Goal: Information Seeking & Learning: Learn about a topic

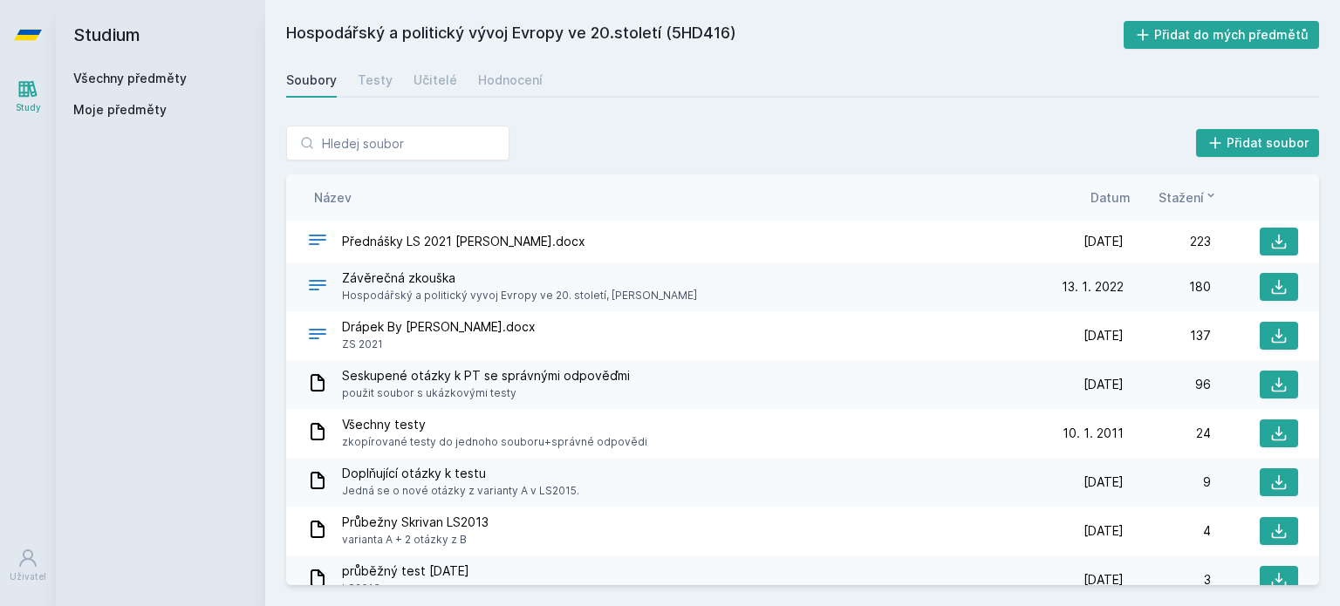
click at [114, 79] on link "Všechny předměty" at bounding box center [129, 78] width 113 height 15
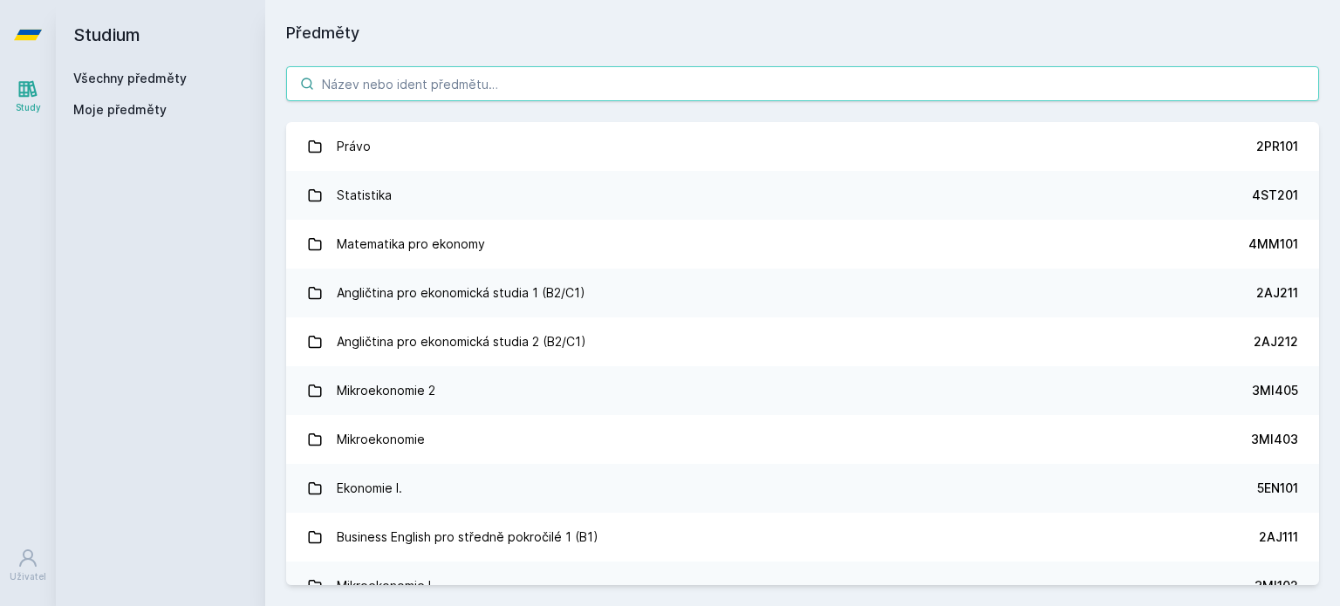
click at [339, 97] on input "search" at bounding box center [802, 83] width 1033 height 35
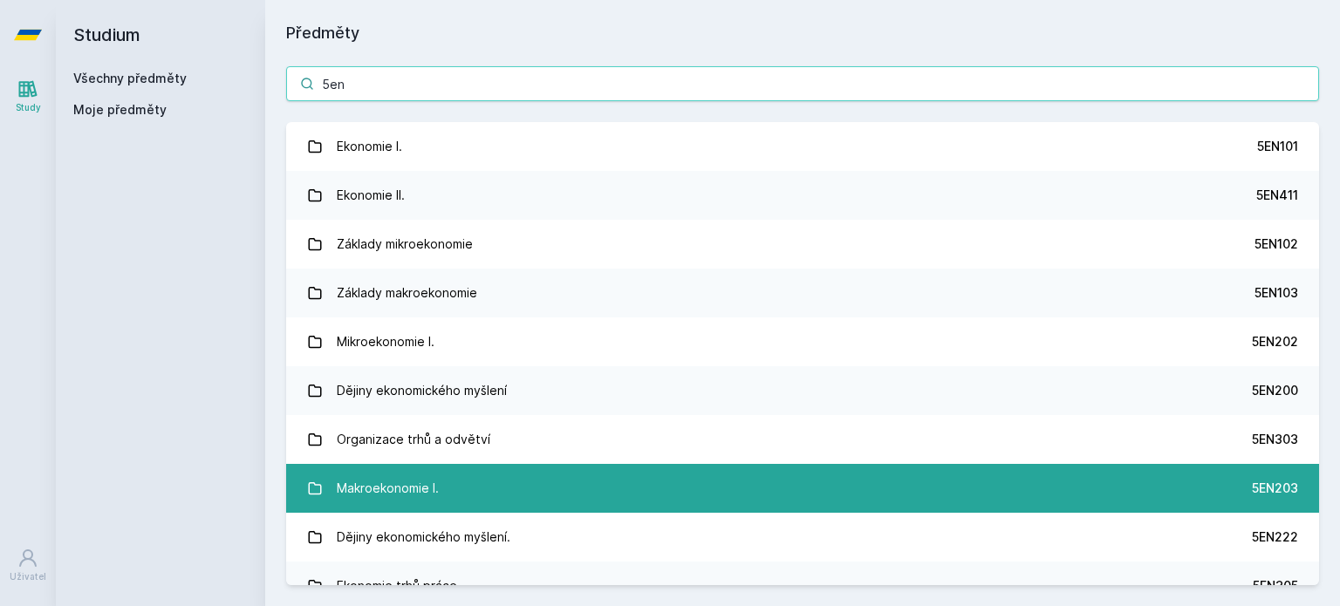
type input "5en"
click at [433, 494] on div "Makroekonomie I." at bounding box center [388, 488] width 102 height 35
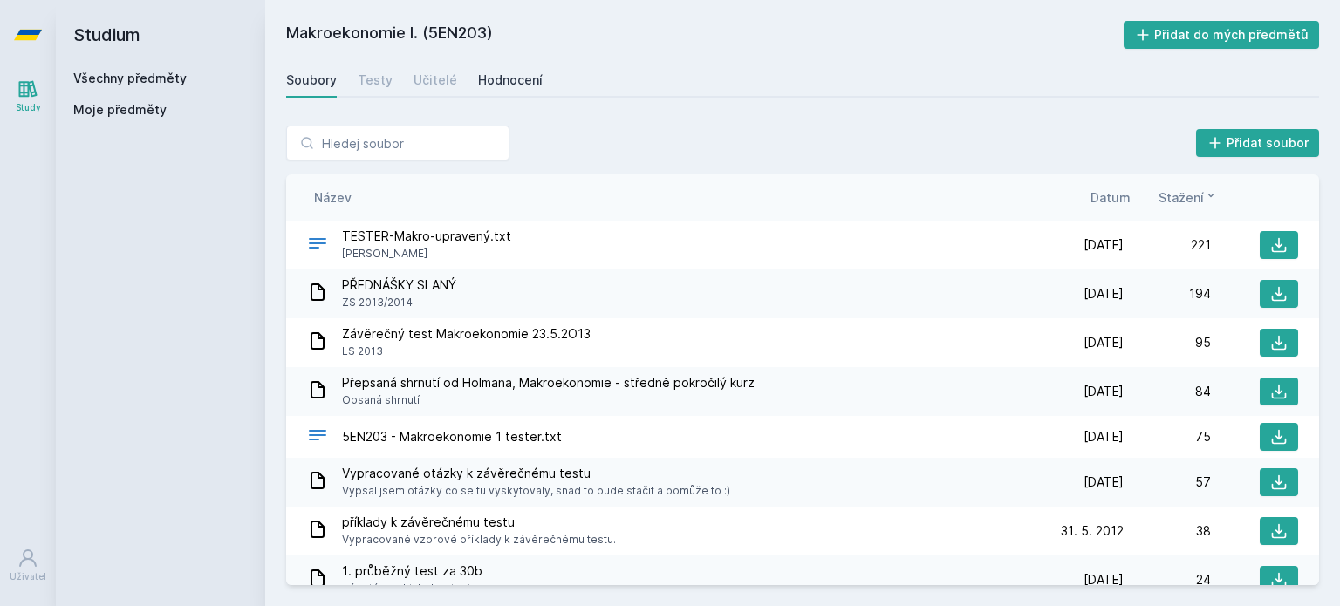
click at [483, 89] on link "Hodnocení" at bounding box center [510, 80] width 65 height 35
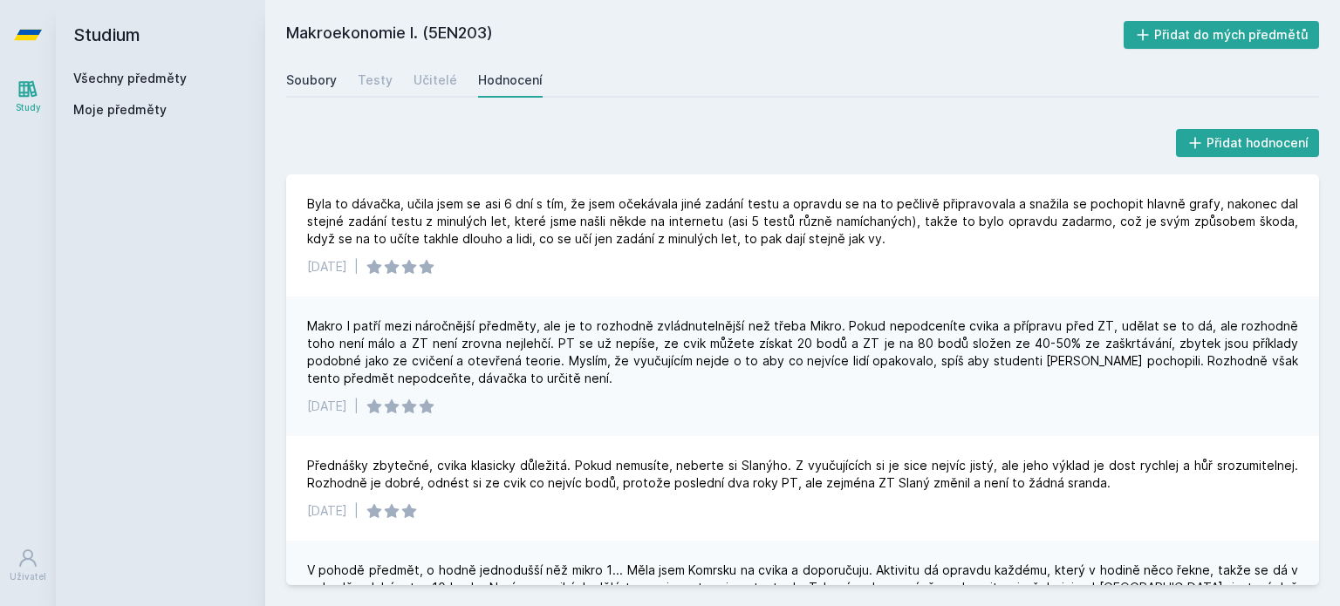
click at [318, 80] on div "Soubory" at bounding box center [311, 80] width 51 height 17
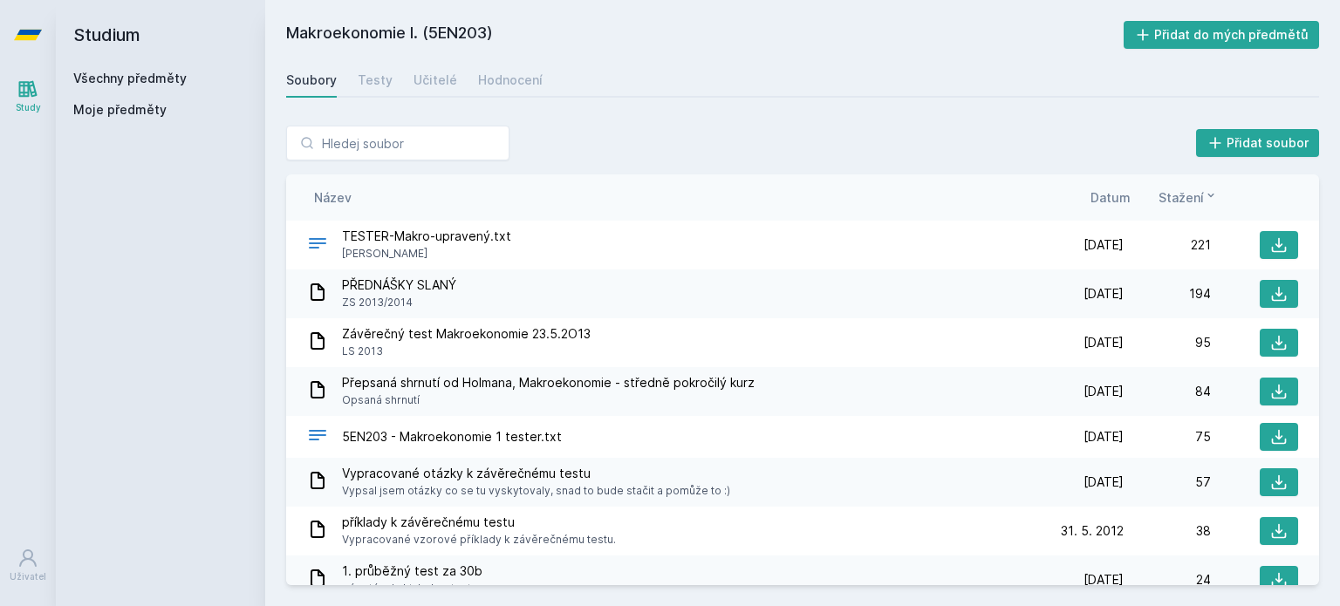
click at [165, 75] on link "Všechny předměty" at bounding box center [129, 78] width 113 height 15
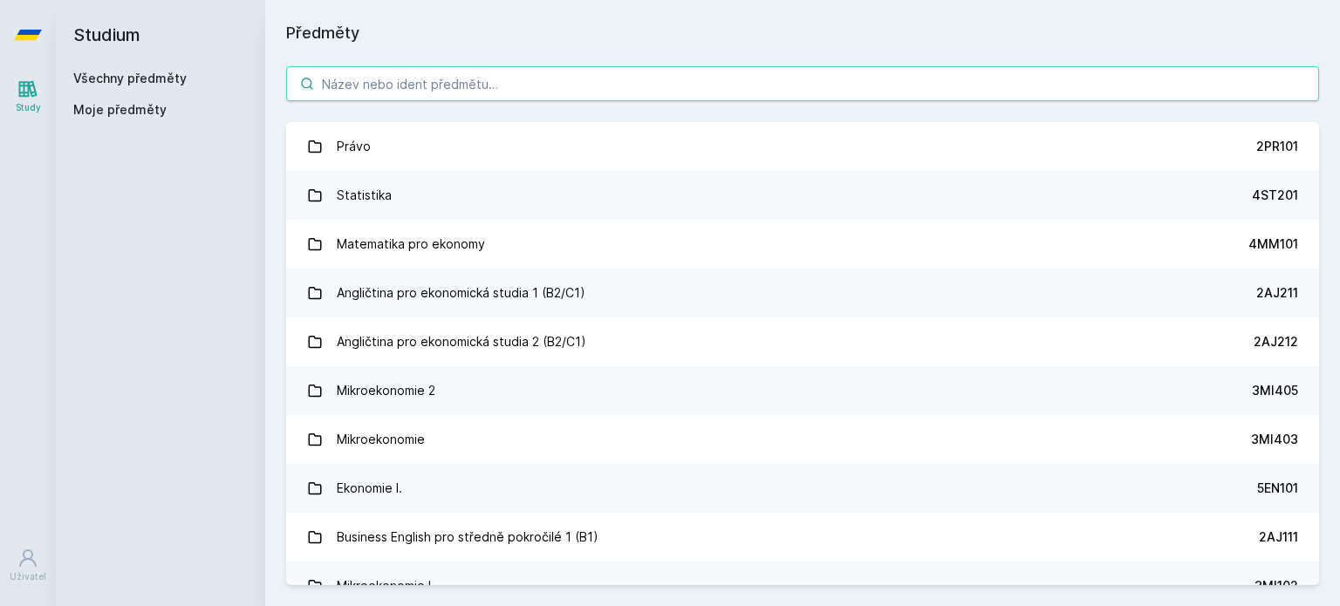
click at [387, 88] on input "search" at bounding box center [802, 83] width 1033 height 35
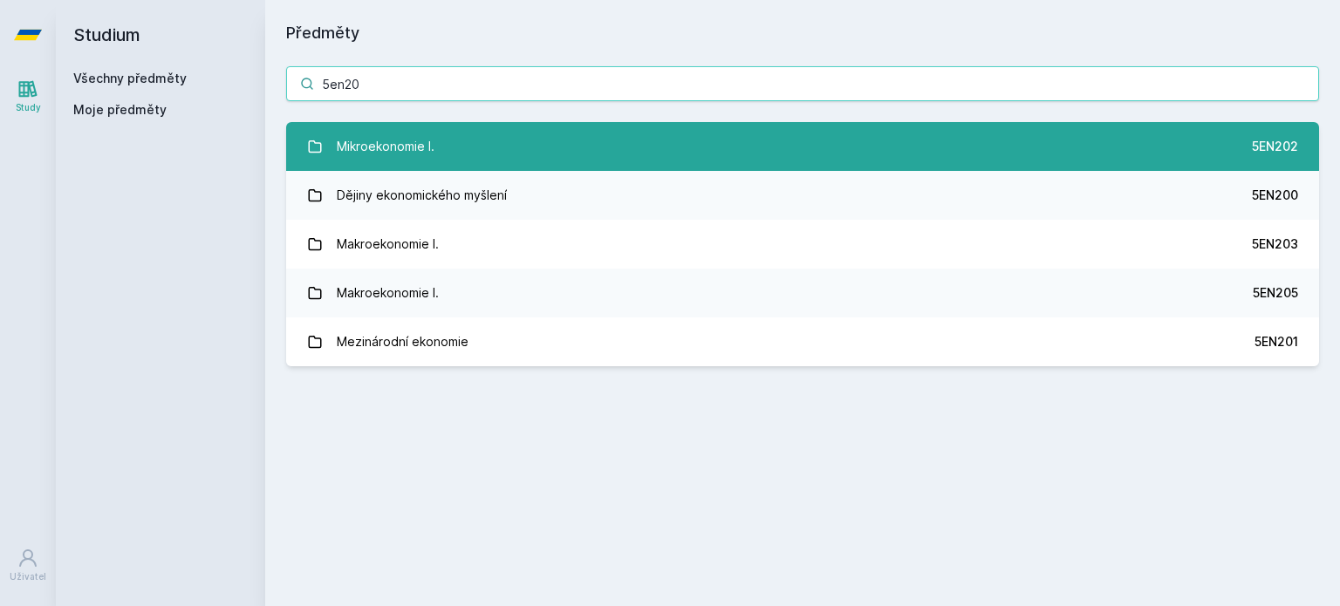
type input "5en20"
click at [447, 140] on link "Mikroekonomie I. 5EN202" at bounding box center [802, 146] width 1033 height 49
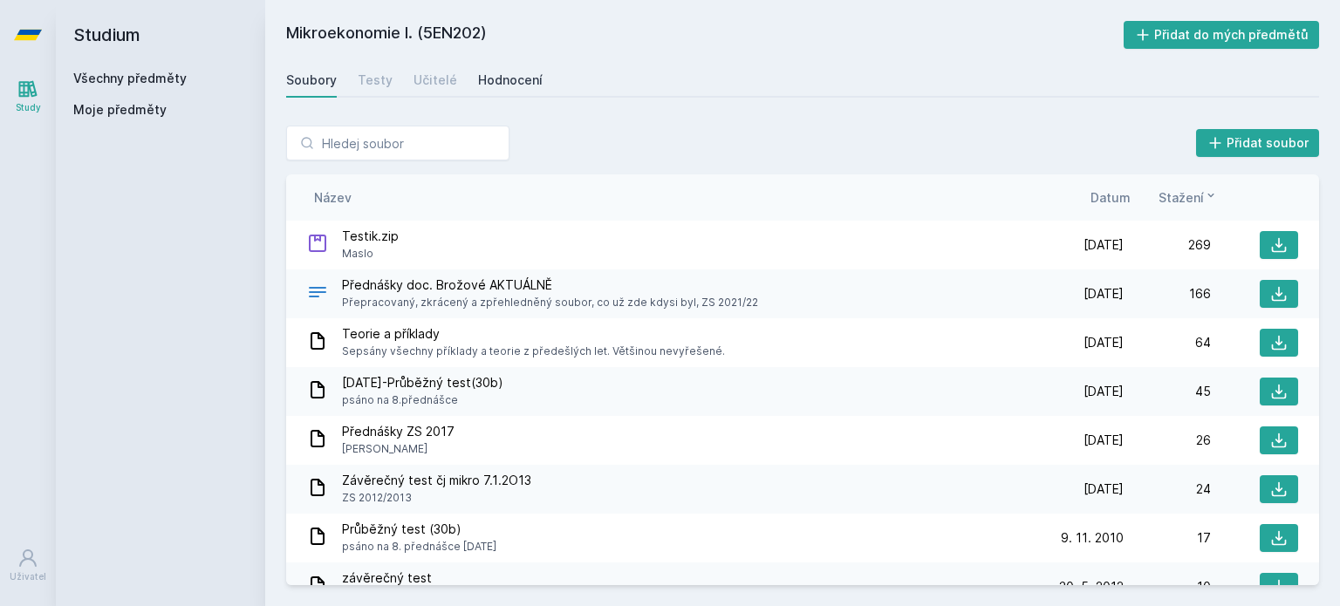
click at [499, 86] on div "Hodnocení" at bounding box center [510, 80] width 65 height 17
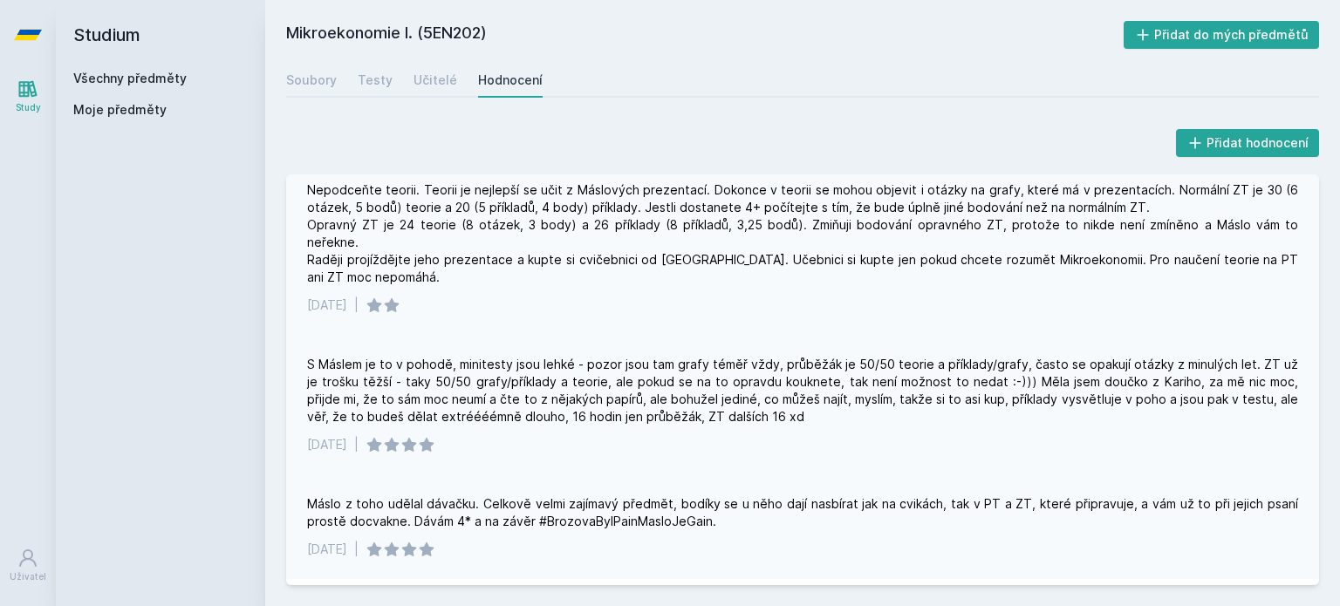
scroll to position [265, 0]
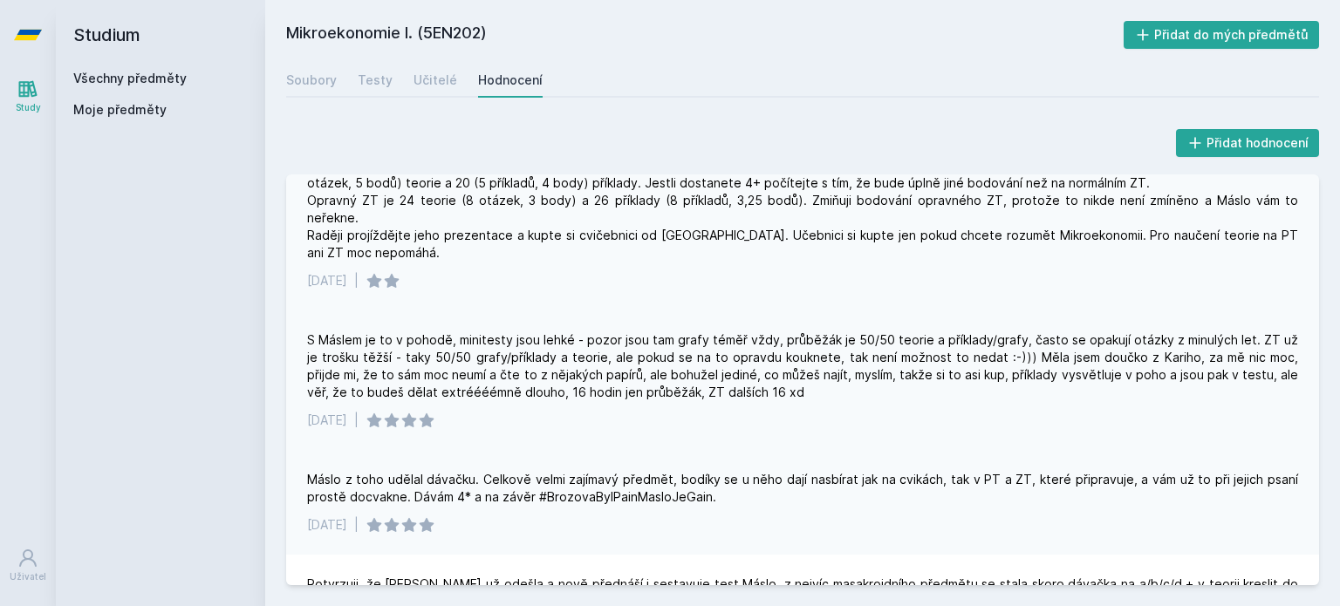
click at [876, 347] on div "S Máslem je to v pohodě, minitesty jsou lehké - pozor jsou tam grafy téměř vždy…" at bounding box center [802, 367] width 991 height 70
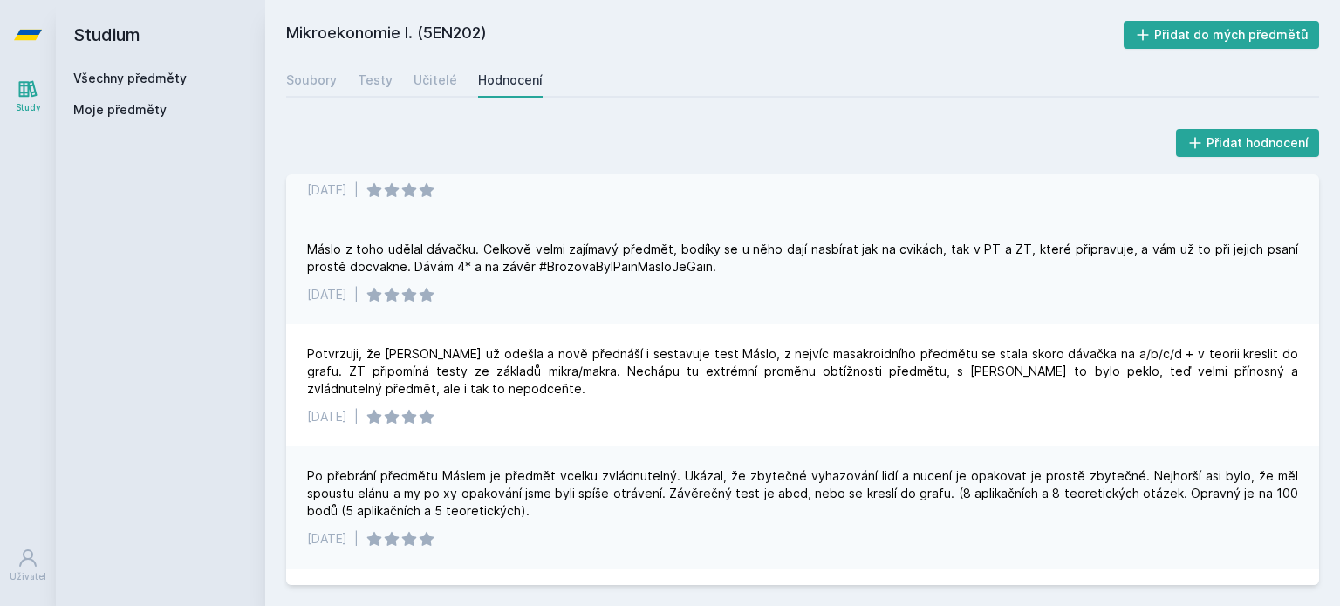
scroll to position [496, 0]
